Goal: Navigation & Orientation: Find specific page/section

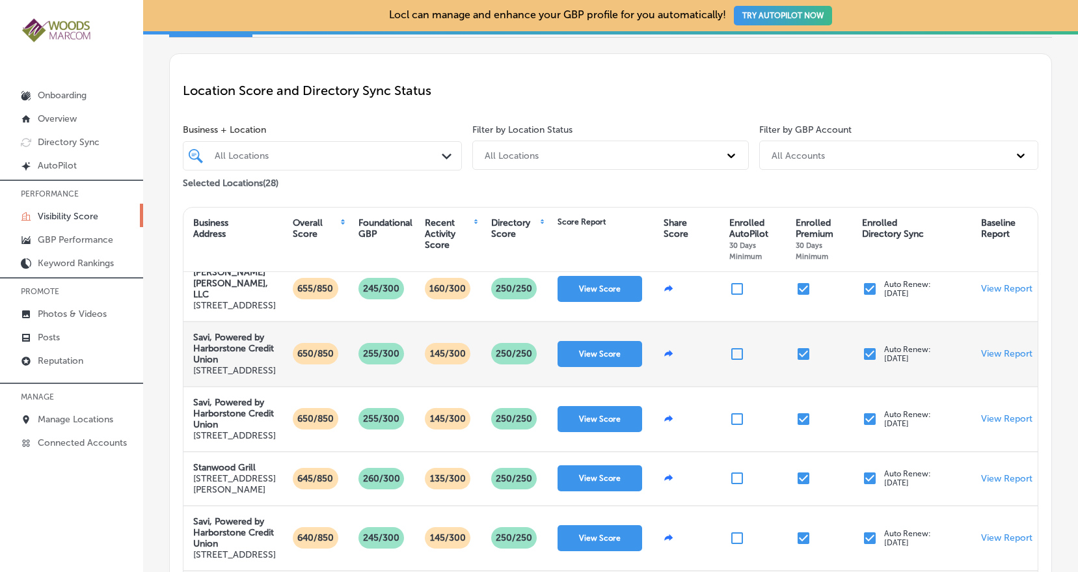
scroll to position [212, 0]
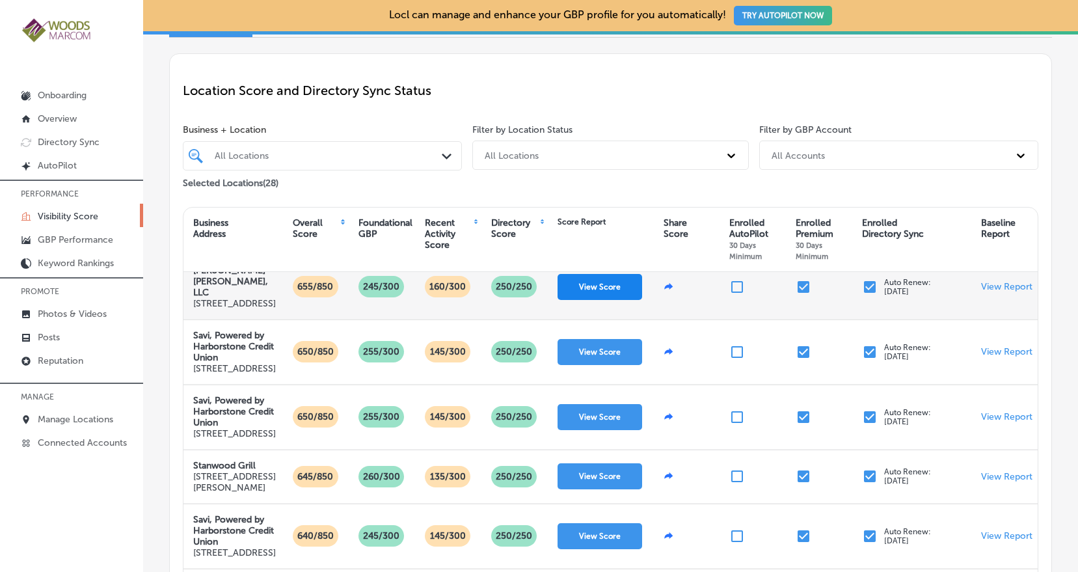
click at [598, 300] on button "View Score" at bounding box center [599, 287] width 85 height 26
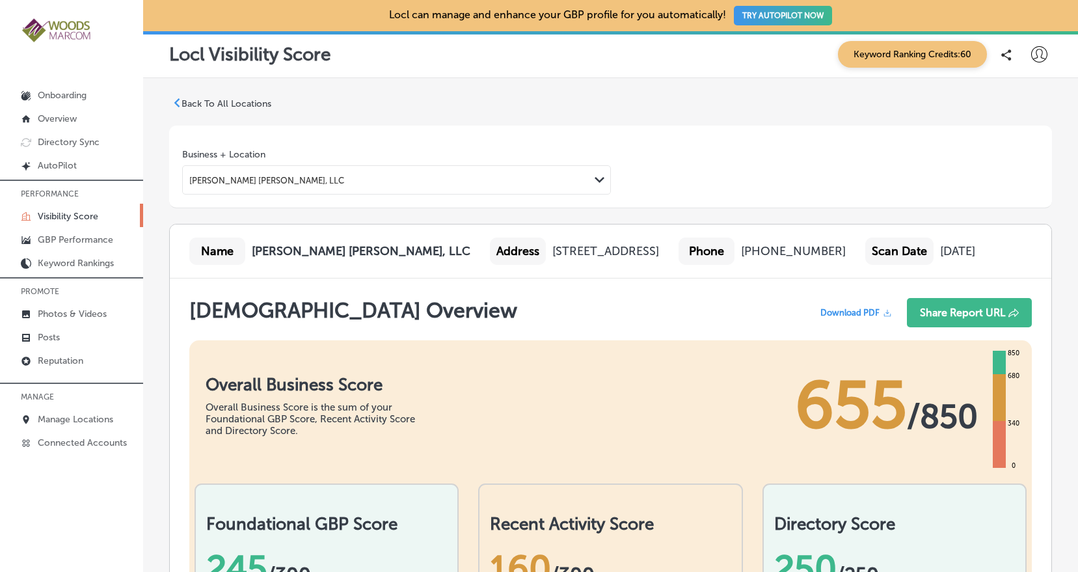
click at [55, 32] on img at bounding box center [57, 30] width 72 height 27
click at [71, 118] on p "Overview" at bounding box center [57, 118] width 39 height 11
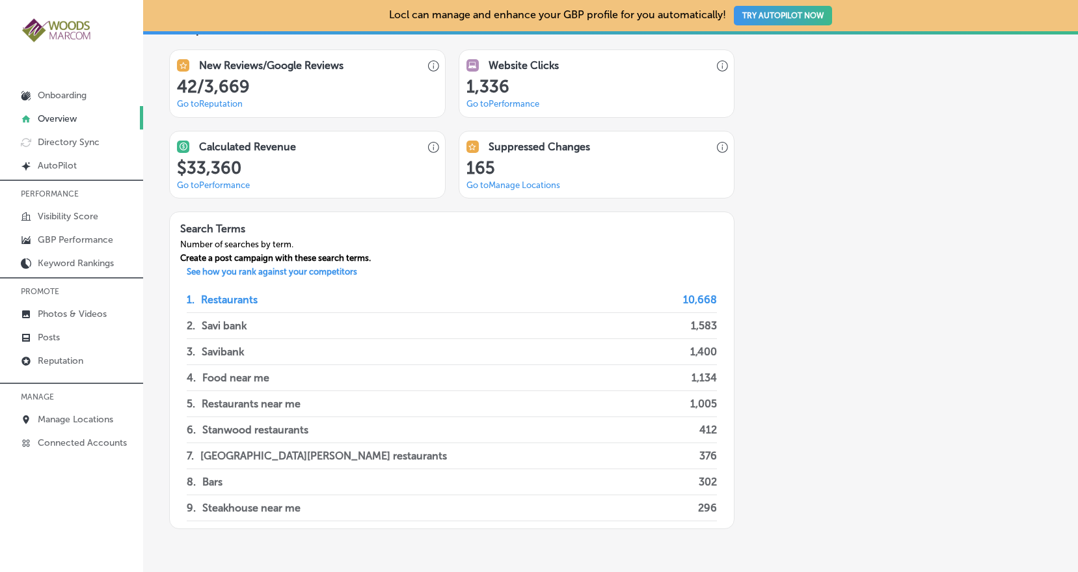
scroll to position [1057, 0]
